Goal: Communication & Community: Answer question/provide support

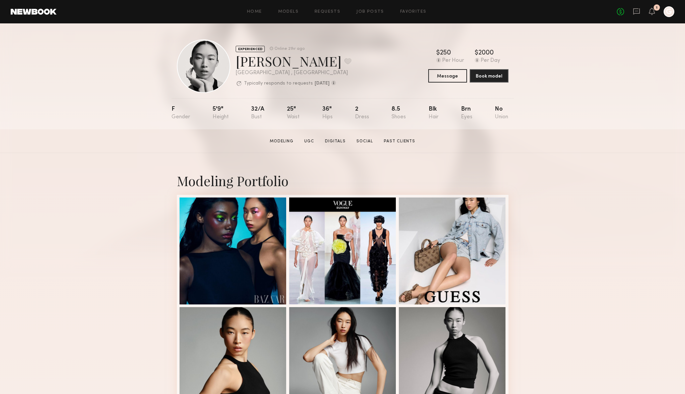
click at [630, 12] on div "No fees up to $5,000 1 G" at bounding box center [644, 11] width 57 height 11
click at [636, 10] on icon at bounding box center [636, 11] width 7 height 7
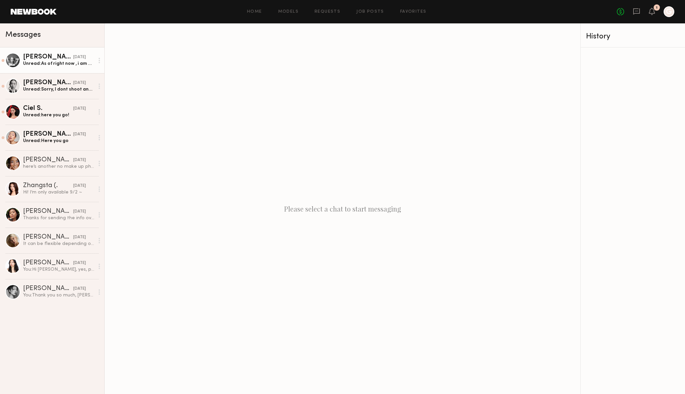
click at [53, 59] on div "[PERSON_NAME]" at bounding box center [48, 57] width 50 height 7
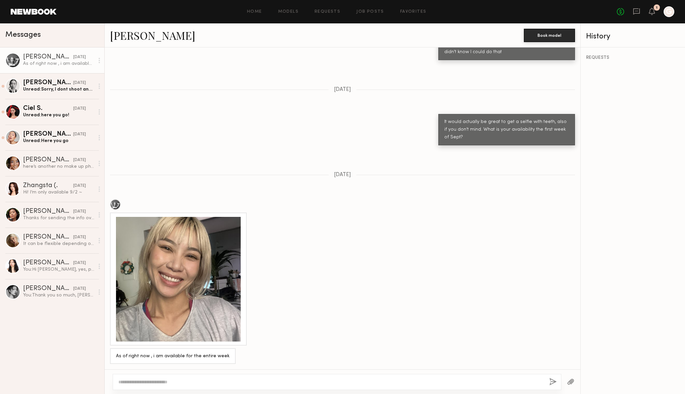
scroll to position [523, 0]
click at [157, 230] on div at bounding box center [178, 279] width 125 height 125
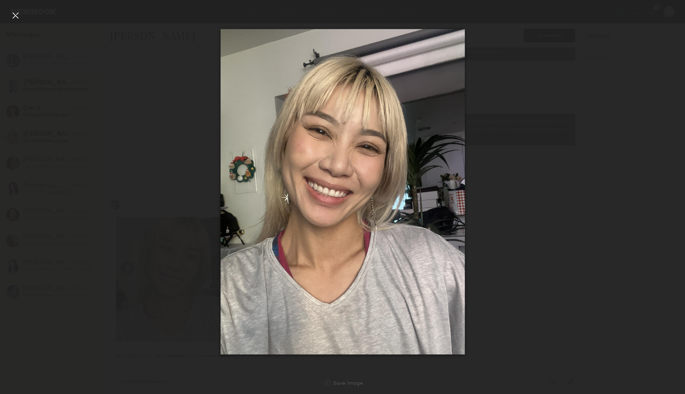
click at [491, 224] on div at bounding box center [342, 192] width 685 height 362
click at [19, 15] on div at bounding box center [15, 15] width 11 height 11
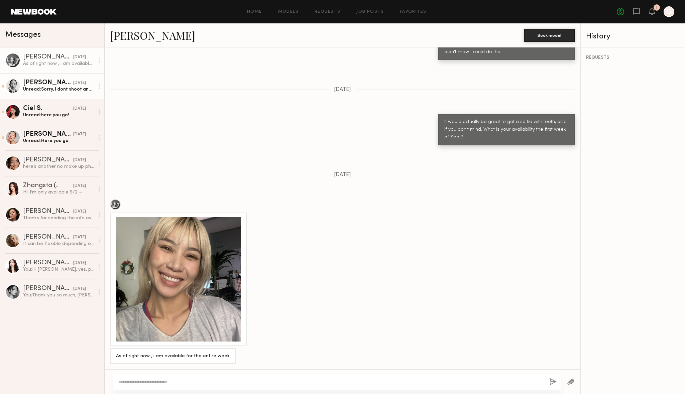
click at [61, 84] on div "[PERSON_NAME]" at bounding box center [48, 83] width 50 height 7
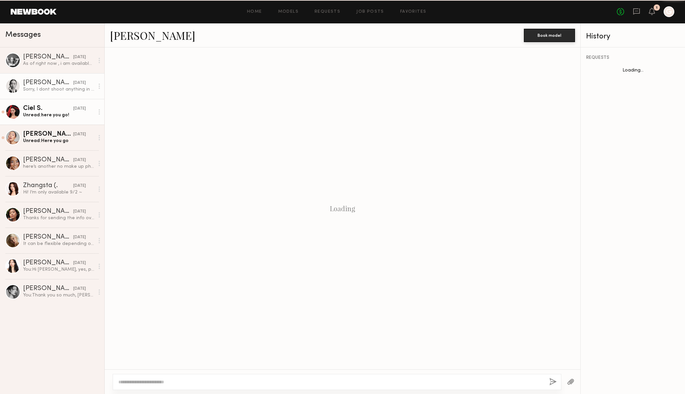
scroll to position [452, 0]
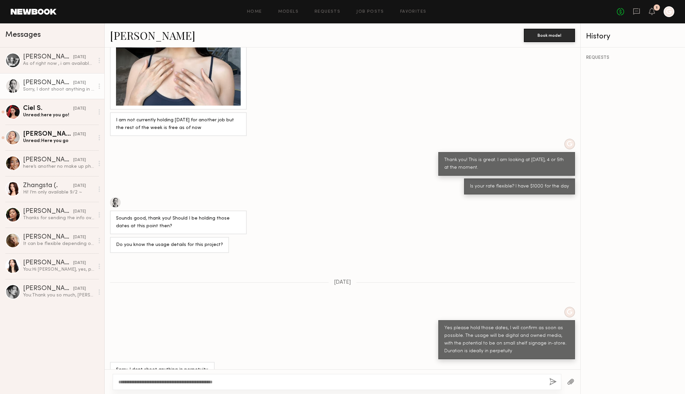
click at [152, 381] on textarea "**********" at bounding box center [330, 382] width 425 height 7
type textarea "**********"
click at [553, 381] on button "button" at bounding box center [552, 382] width 7 height 8
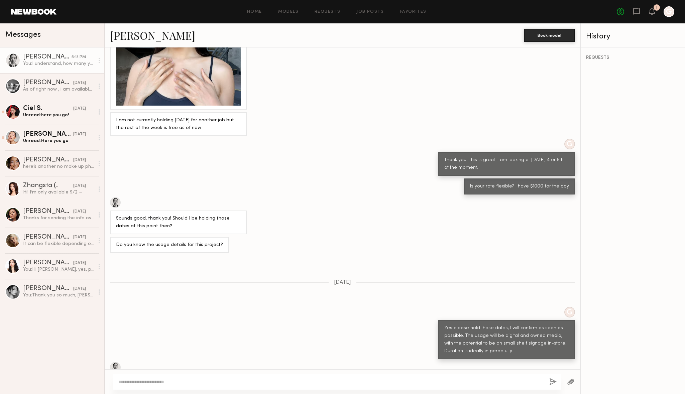
scroll to position [536, 0]
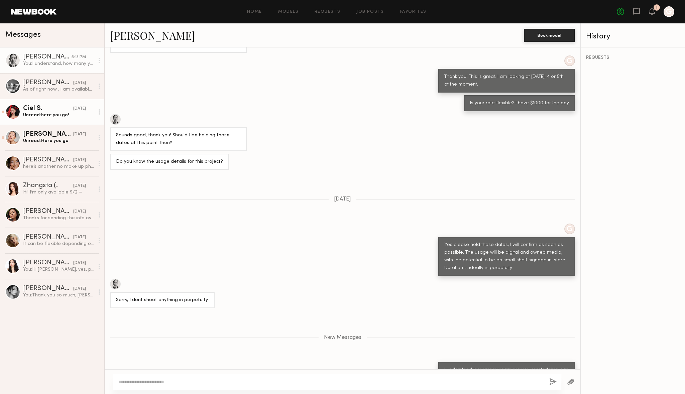
click at [56, 115] on div "Unread: here you go!" at bounding box center [58, 115] width 71 height 6
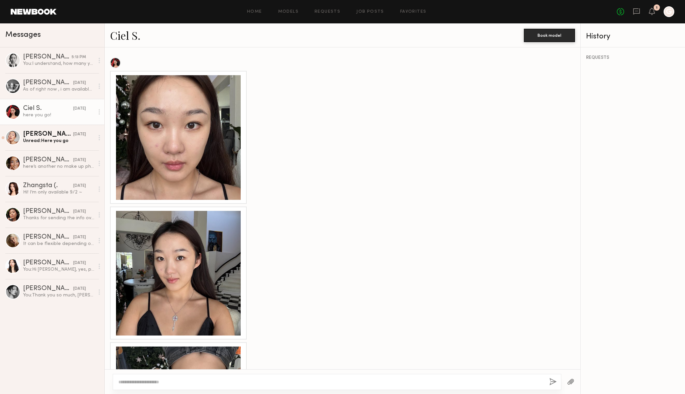
scroll to position [497, 0]
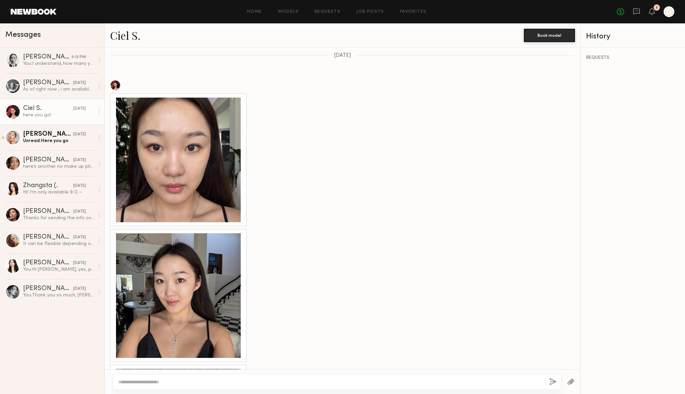
click at [198, 149] on div at bounding box center [178, 160] width 125 height 125
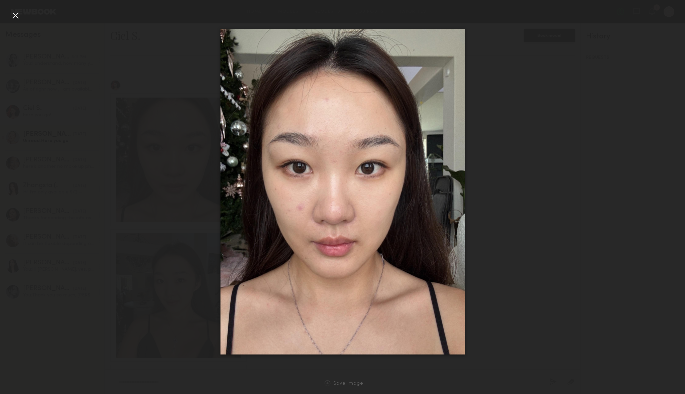
click at [516, 132] on div at bounding box center [342, 192] width 685 height 362
click at [172, 151] on div at bounding box center [342, 192] width 685 height 362
click at [18, 14] on div at bounding box center [15, 15] width 11 height 11
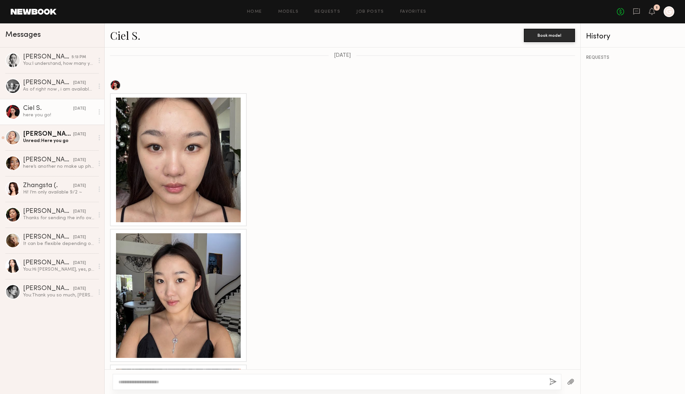
click at [177, 275] on div at bounding box center [178, 295] width 125 height 125
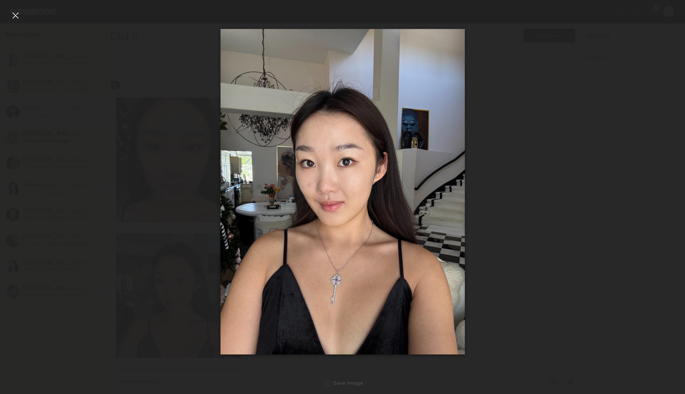
click at [526, 150] on div at bounding box center [342, 192] width 685 height 362
click at [154, 73] on div at bounding box center [342, 192] width 685 height 362
click at [15, 13] on div at bounding box center [15, 15] width 11 height 11
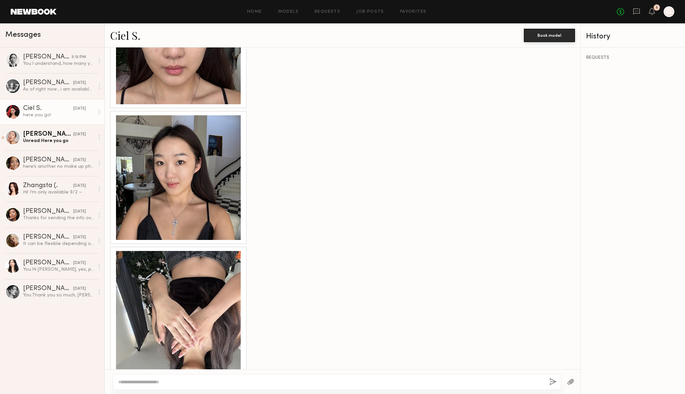
scroll to position [636, 0]
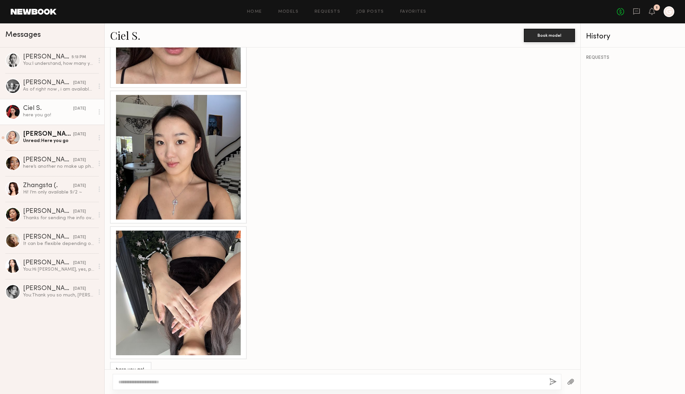
click at [186, 292] on div at bounding box center [178, 293] width 125 height 125
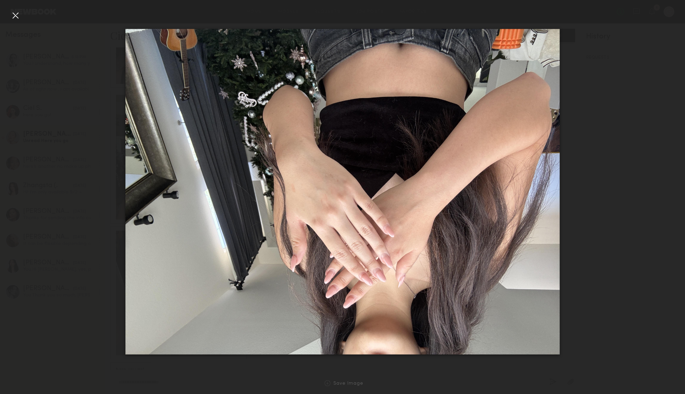
click at [14, 15] on div at bounding box center [15, 15] width 11 height 11
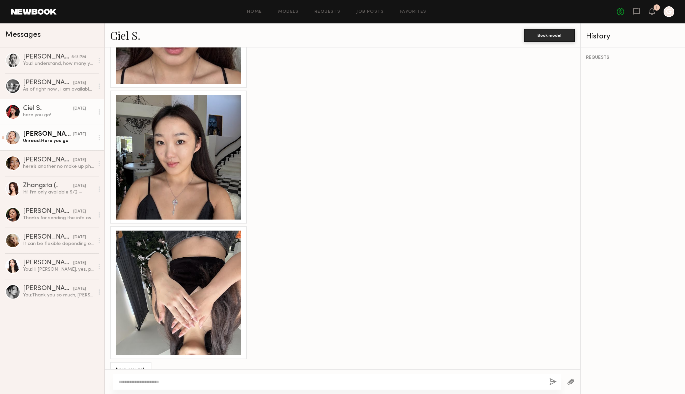
click at [52, 138] on div "Unread: Here you go" at bounding box center [58, 141] width 71 height 6
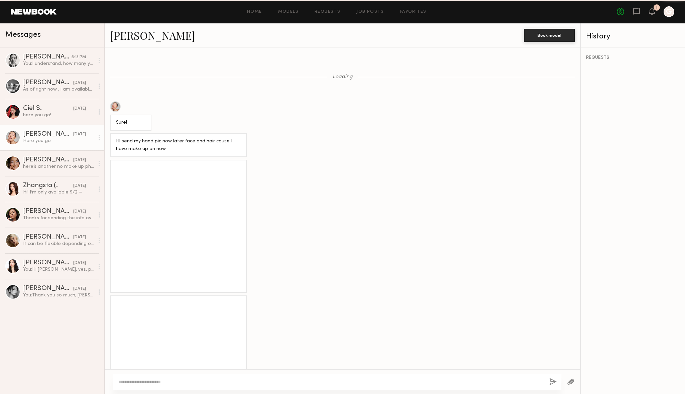
scroll to position [613, 0]
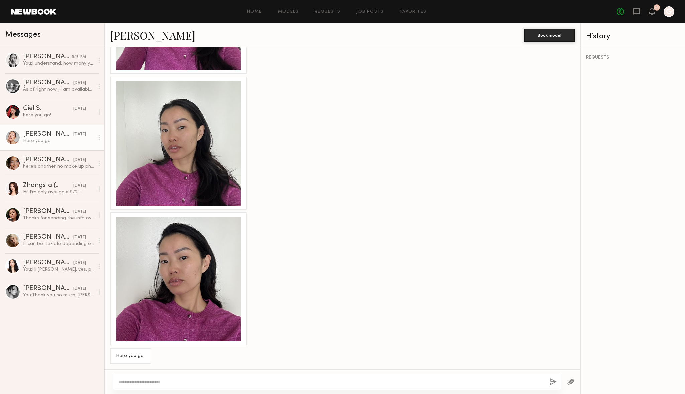
click at [189, 137] on div at bounding box center [178, 143] width 125 height 125
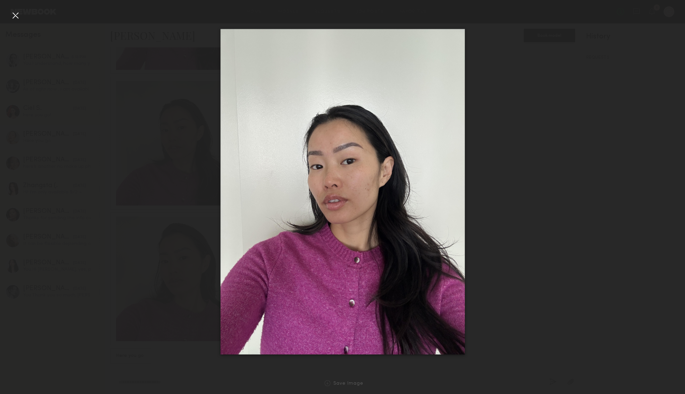
click at [511, 90] on div at bounding box center [342, 192] width 685 height 362
click at [93, 48] on div at bounding box center [342, 192] width 685 height 362
click at [20, 16] on div at bounding box center [15, 15] width 11 height 11
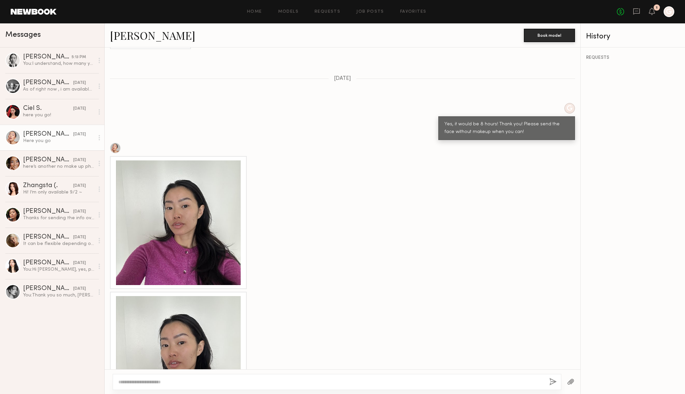
scroll to position [398, 0]
